Goal: Find contact information: Find contact information

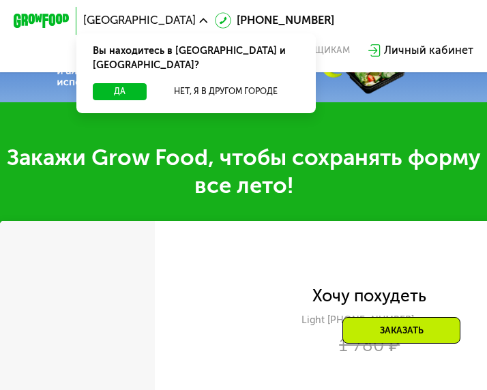
scroll to position [173, 0]
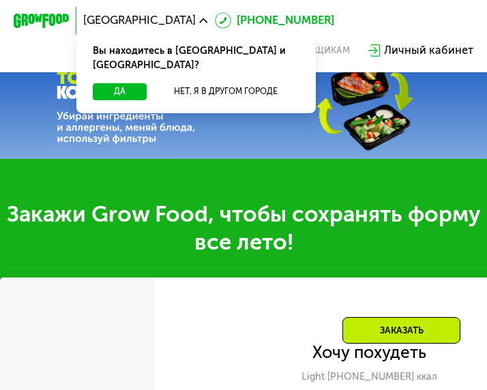
click at [215, 20] on icon at bounding box center [223, 20] width 16 height 16
